Goal: Ask a question

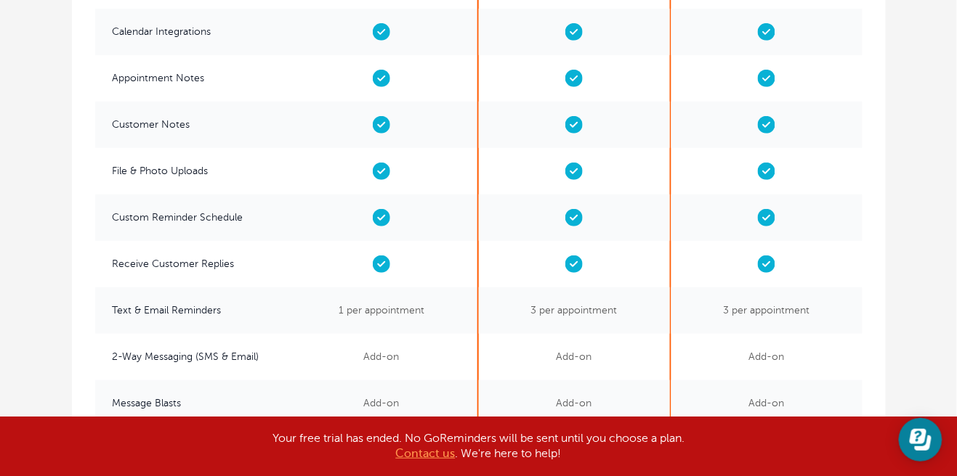
scroll to position [3118, 0]
click at [425, 460] on b "Contact us" at bounding box center [426, 453] width 60 height 13
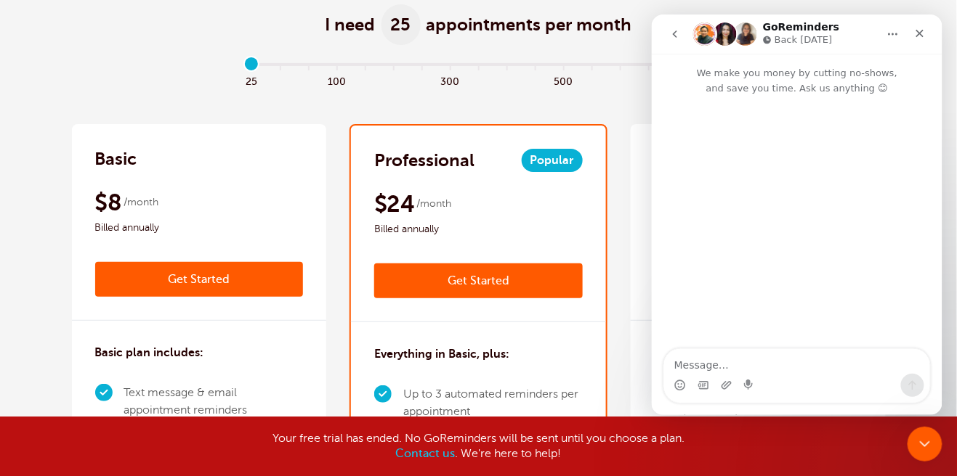
scroll to position [0, 0]
click at [689, 370] on textarea "Message…" at bounding box center [796, 361] width 266 height 25
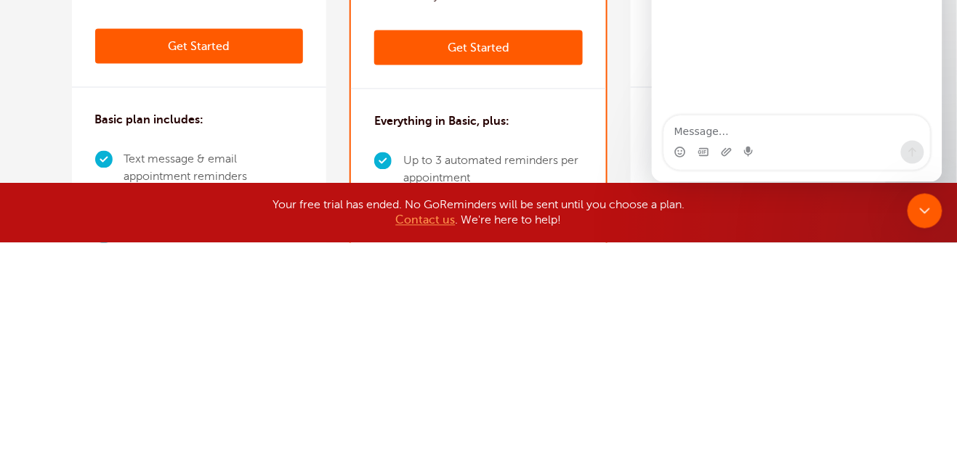
scroll to position [113, 0]
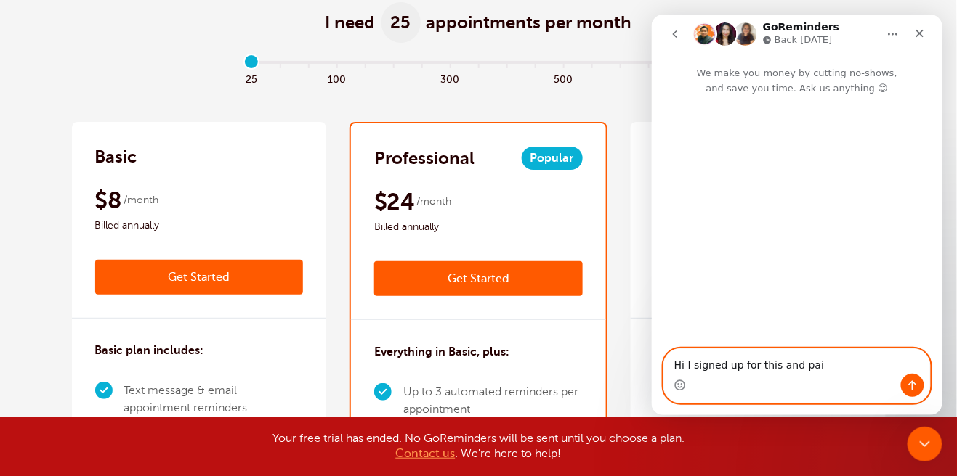
click at [825, 368] on textarea "Hi I signed up for this and pai" at bounding box center [796, 361] width 266 height 25
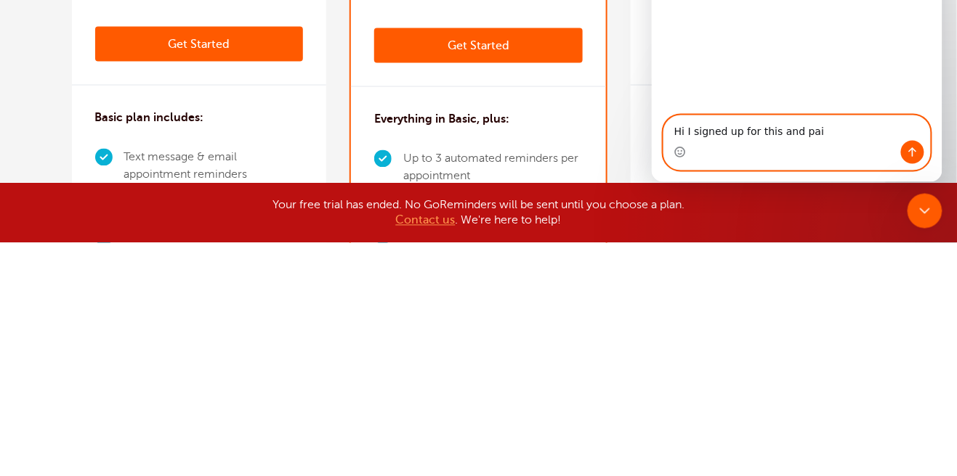
scroll to position [115, 0]
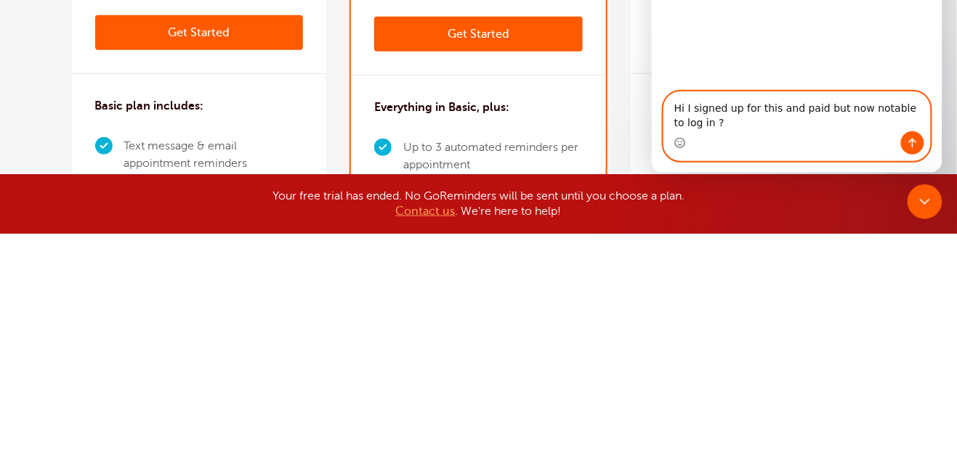
type textarea "Hi I signed up for this and paid but now notable to log in ?"
click at [914, 146] on icon "Send a message…" at bounding box center [912, 144] width 12 height 12
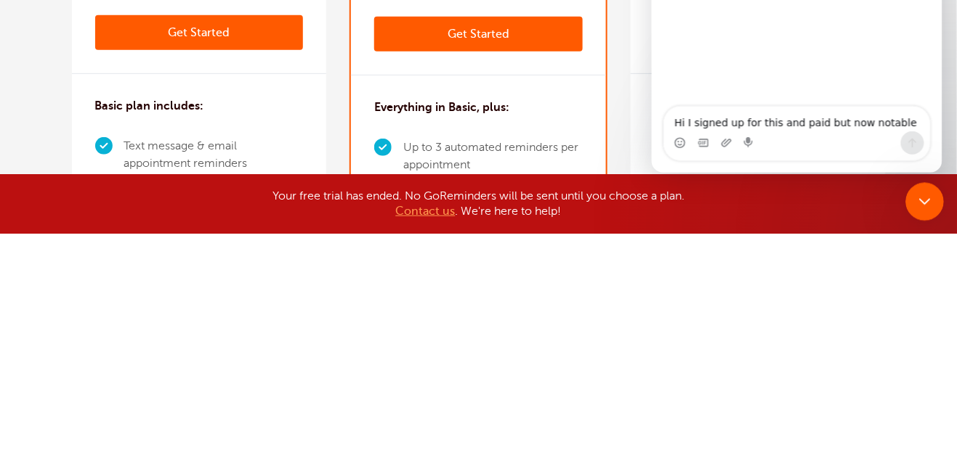
click at [923, 214] on div "Close Intercom Messenger" at bounding box center [921, 199] width 35 height 35
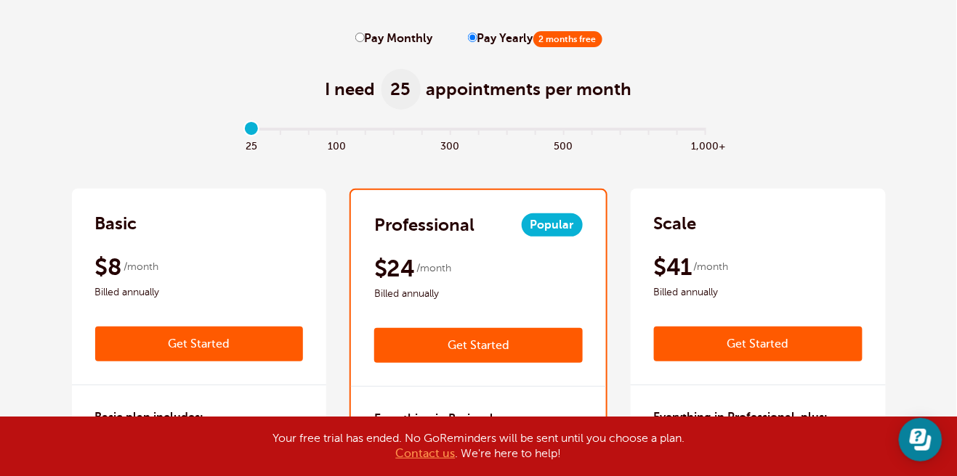
scroll to position [0, 0]
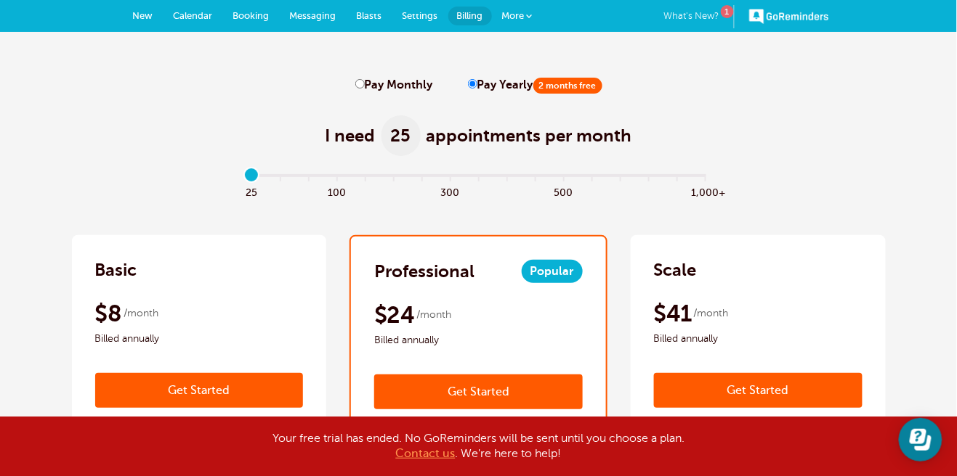
click at [728, 12] on div "1" at bounding box center [727, 10] width 13 height 13
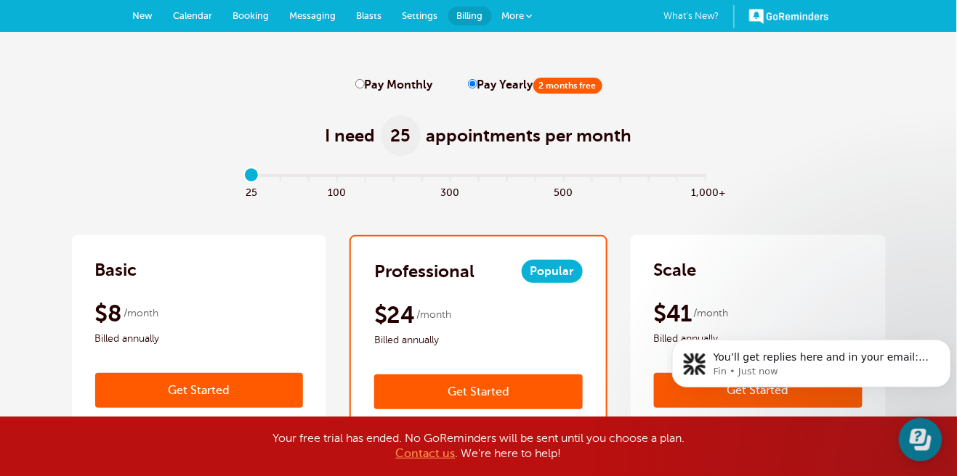
click at [803, 17] on link "GoReminders" at bounding box center [789, 16] width 80 height 32
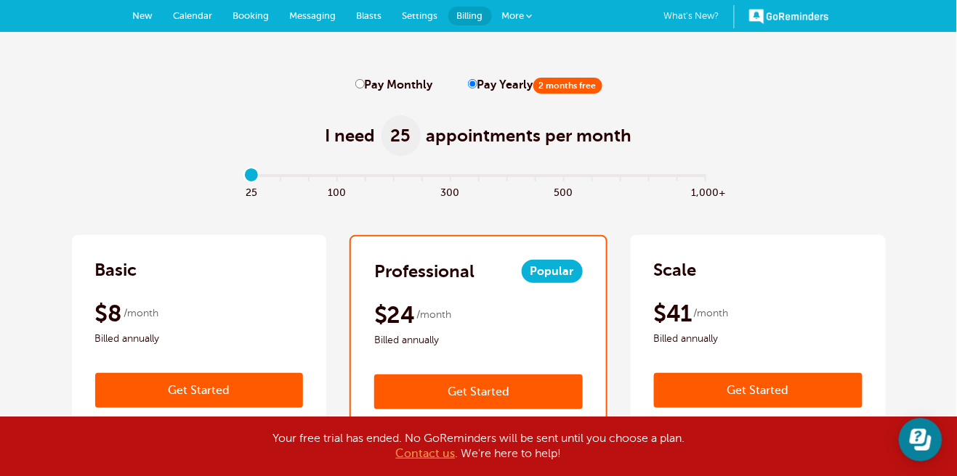
click at [769, 22] on link "GoReminders" at bounding box center [789, 16] width 80 height 32
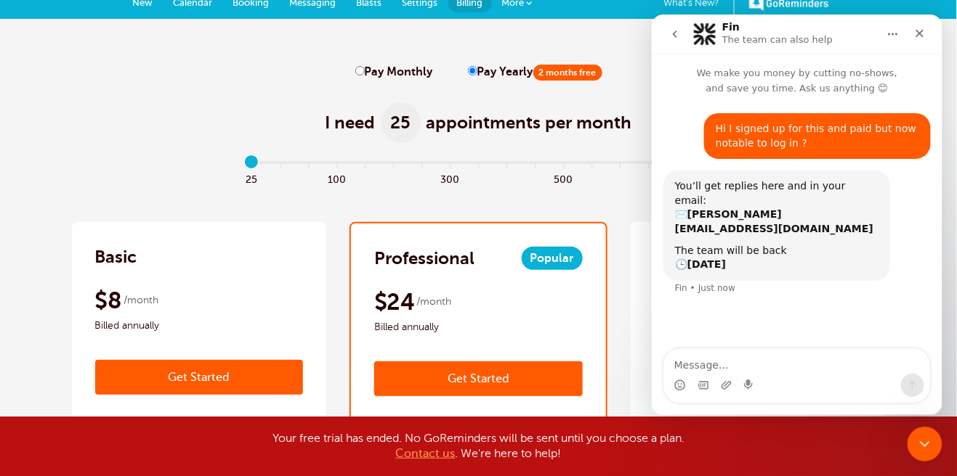
scroll to position [13, 0]
click at [737, 359] on textarea "Message…" at bounding box center [796, 361] width 266 height 25
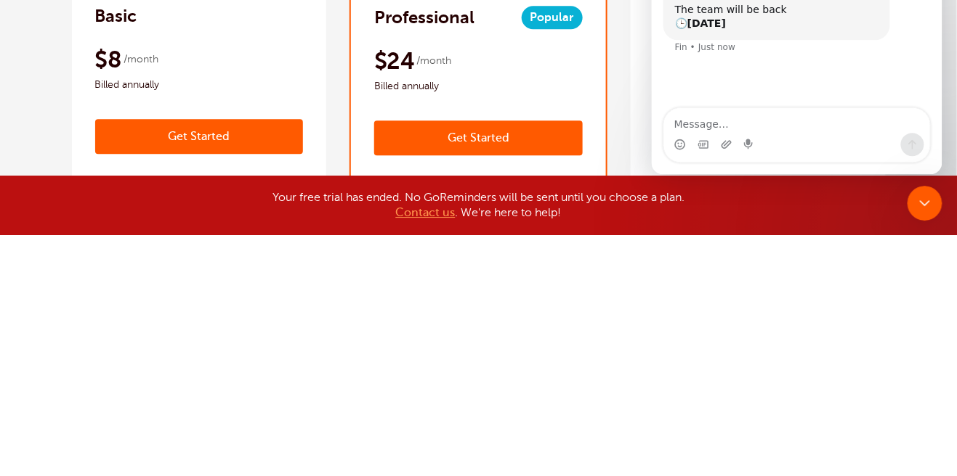
scroll to position [15, 0]
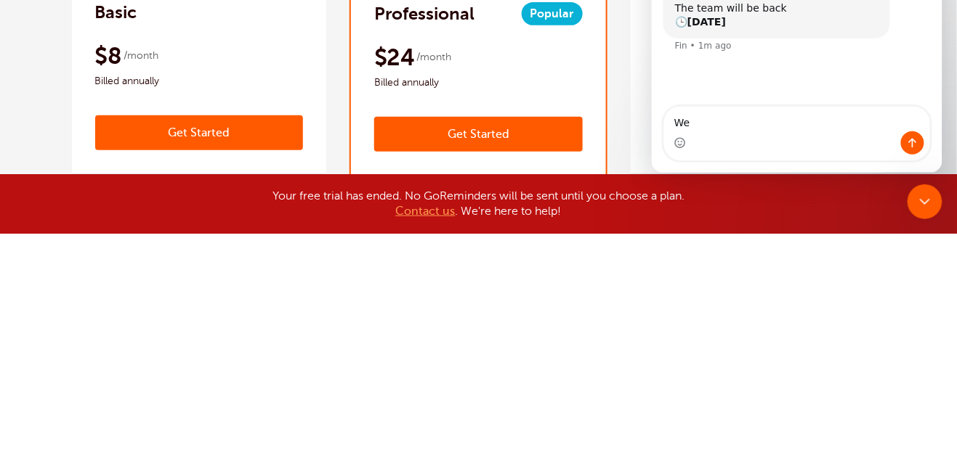
type textarea "W"
type textarea "Ok how do I cancel this?"
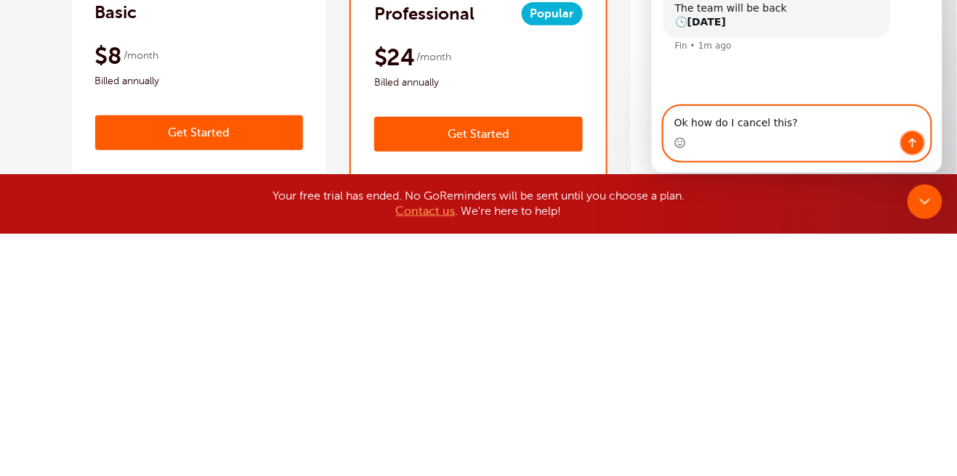
click at [921, 146] on button "Send a message…" at bounding box center [911, 143] width 23 height 23
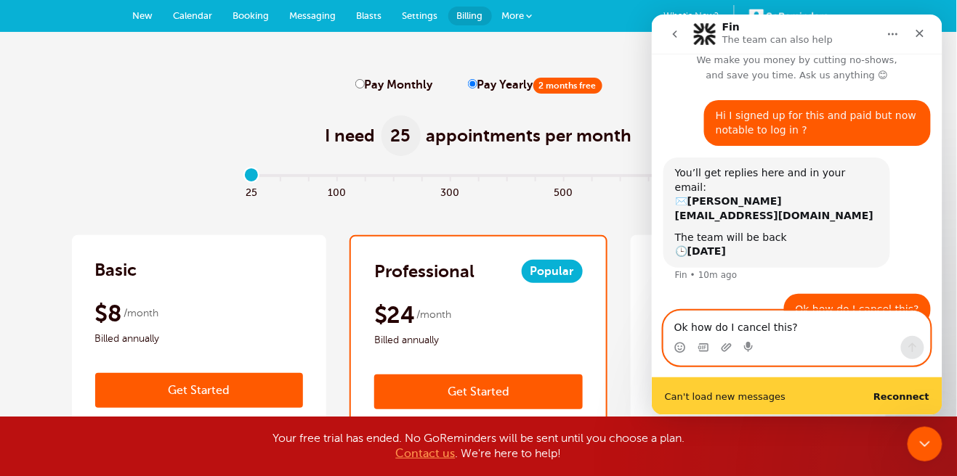
scroll to position [14, 0]
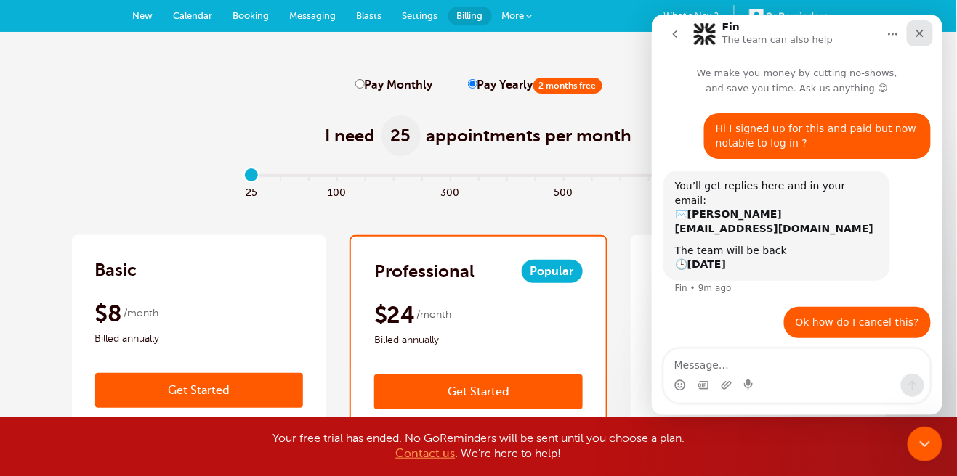
click at [924, 33] on icon "Close" at bounding box center [919, 33] width 12 height 12
